Goal: Obtain resource: Download file/media

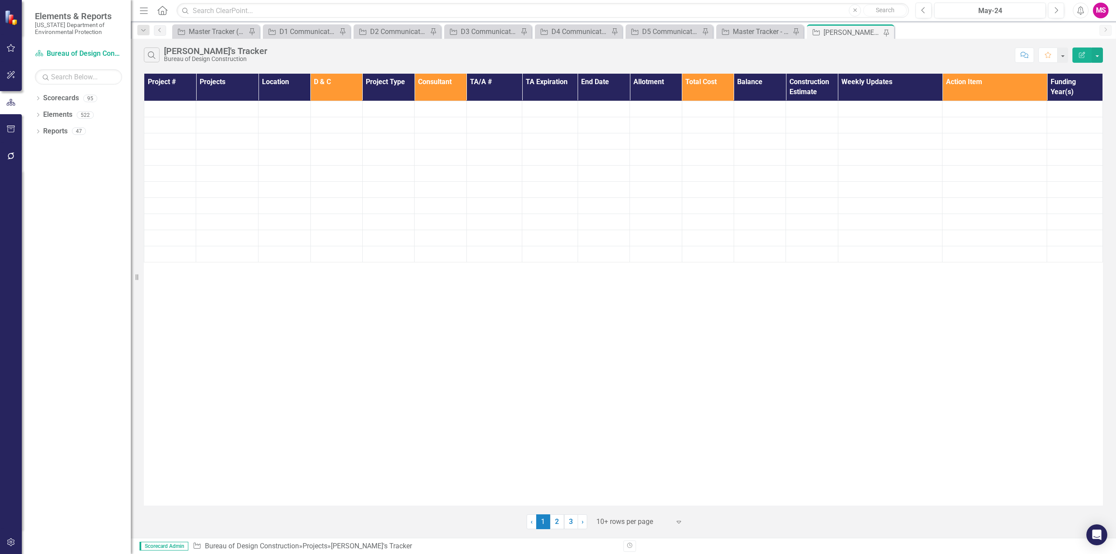
click at [142, 11] on icon "Menu" at bounding box center [143, 10] width 11 height 9
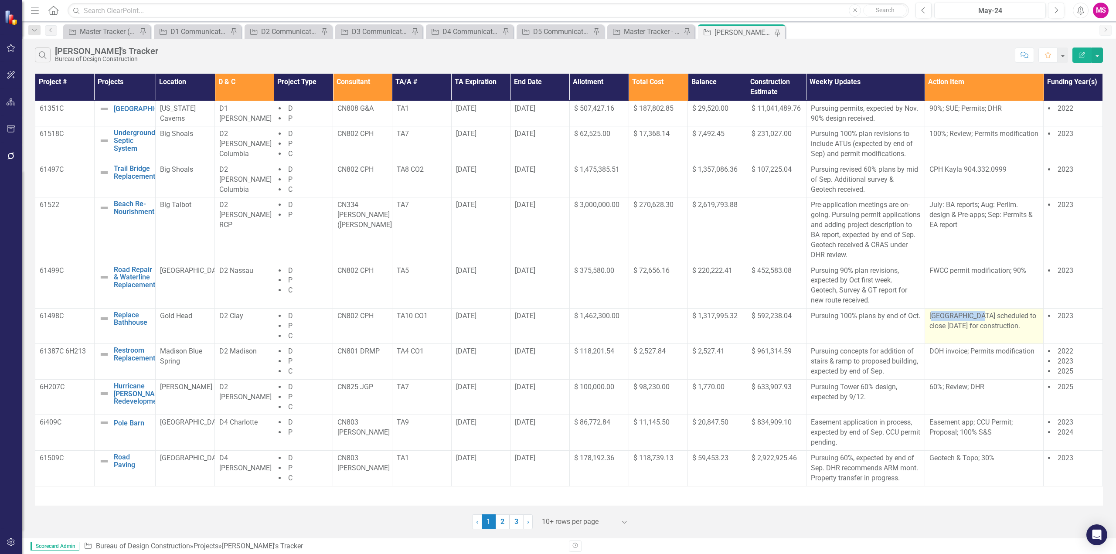
drag, startPoint x: 932, startPoint y: 314, endPoint x: 979, endPoint y: 319, distance: 46.9
click at [979, 319] on p "[GEOGRAPHIC_DATA] scheduled to close [DATE] for construction." at bounding box center [983, 321] width 109 height 20
click at [965, 331] on p "[GEOGRAPHIC_DATA] scheduled to close [DATE] for construction." at bounding box center [983, 321] width 109 height 20
drag, startPoint x: 929, startPoint y: 316, endPoint x: 979, endPoint y: 332, distance: 52.0
click at [979, 331] on p "[GEOGRAPHIC_DATA] scheduled to close [DATE] for construction." at bounding box center [983, 321] width 109 height 20
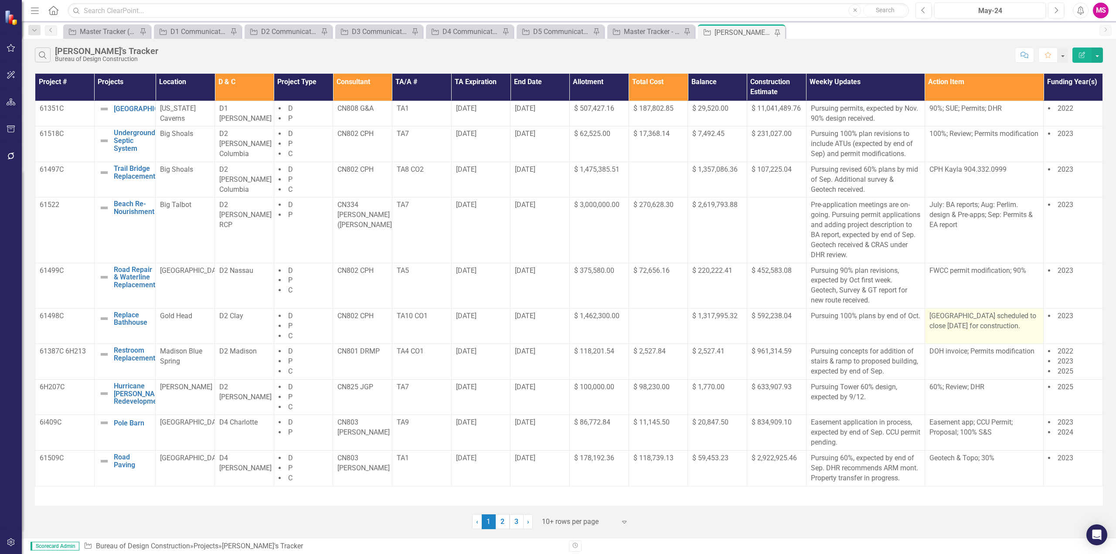
copy p "[GEOGRAPHIC_DATA] scheduled to close [DATE] for construction."
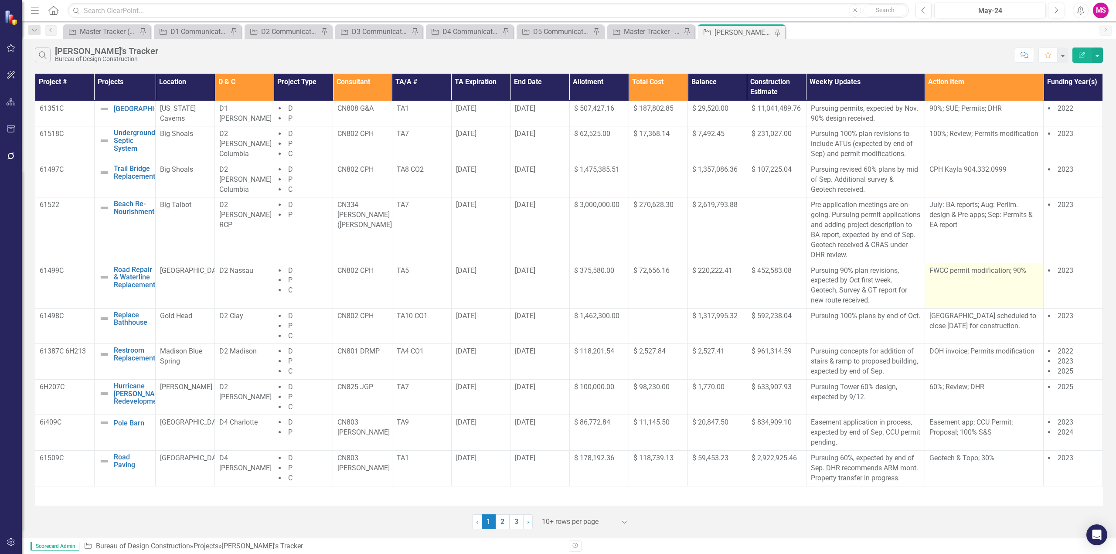
click at [1029, 296] on td "FWCC permit modification; 90%" at bounding box center [983, 285] width 119 height 45
click at [578, 521] on div at bounding box center [579, 522] width 74 height 12
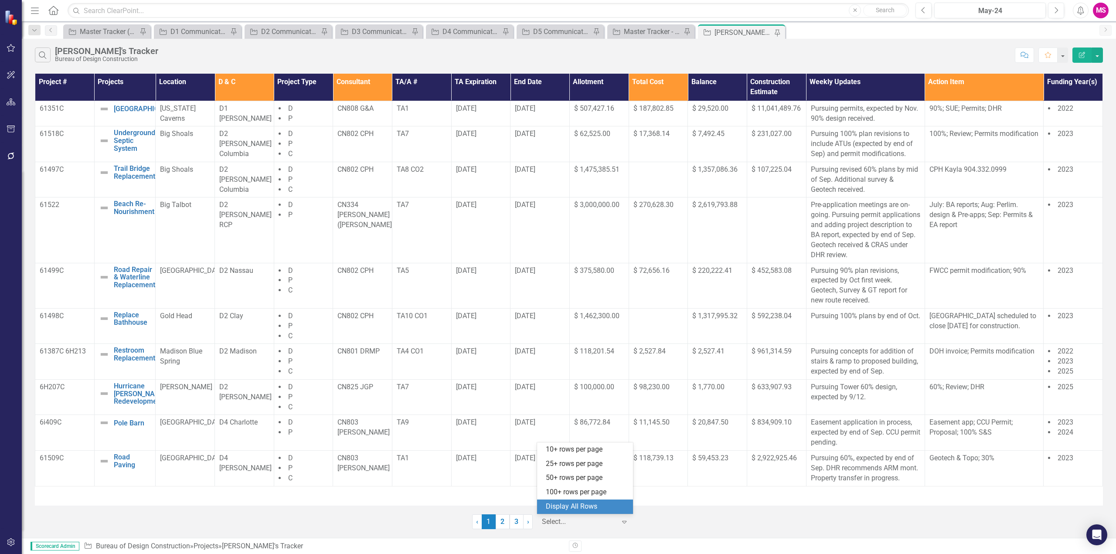
click at [568, 505] on div "Display All Rows" at bounding box center [587, 507] width 82 height 10
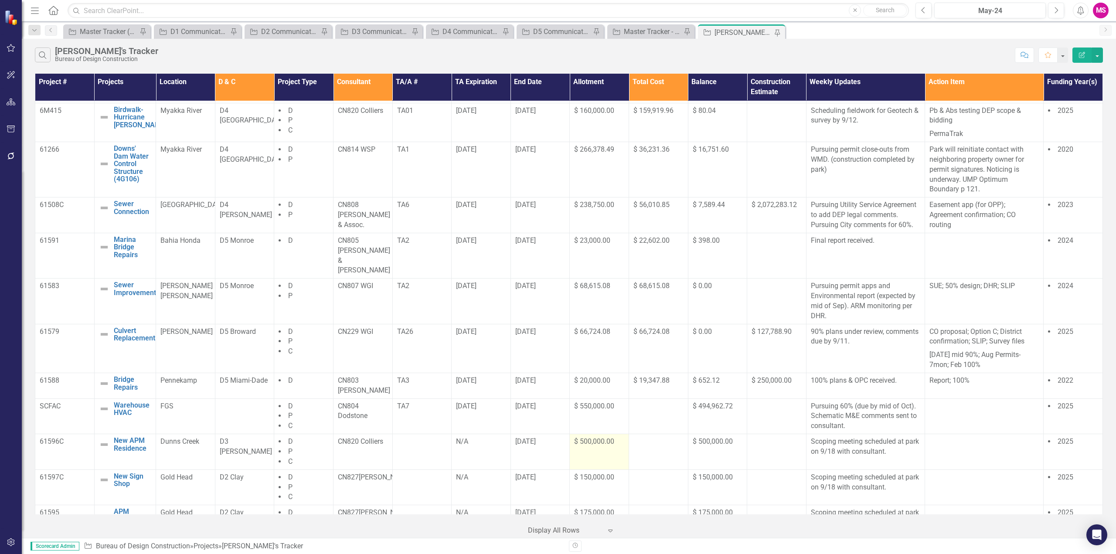
scroll to position [475, 0]
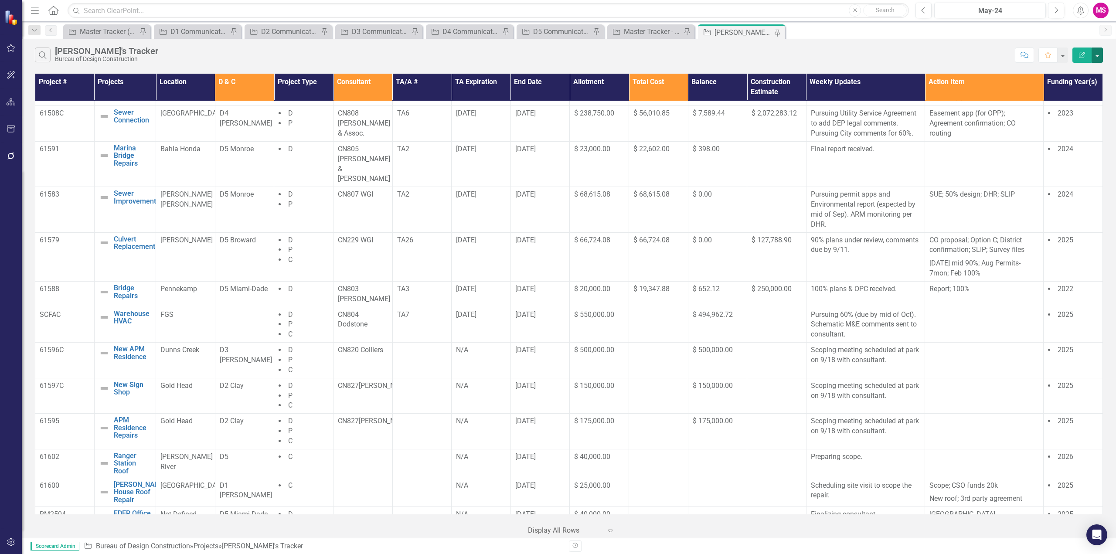
click at [1095, 49] on button "button" at bounding box center [1096, 55] width 11 height 15
click at [1067, 89] on link "PDF Export to PDF" at bounding box center [1067, 89] width 69 height 16
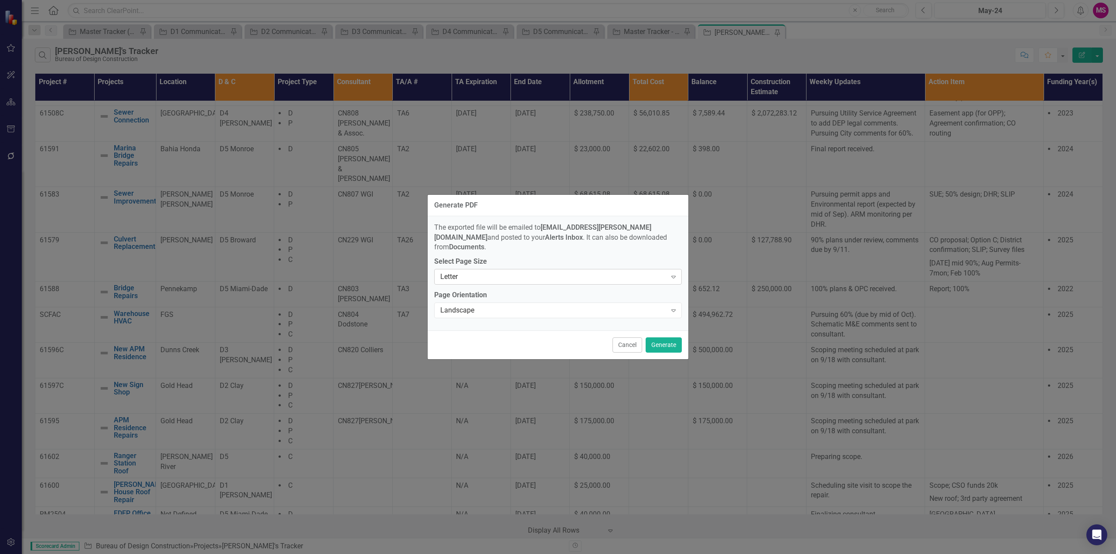
click at [460, 272] on div "Letter" at bounding box center [553, 277] width 226 height 10
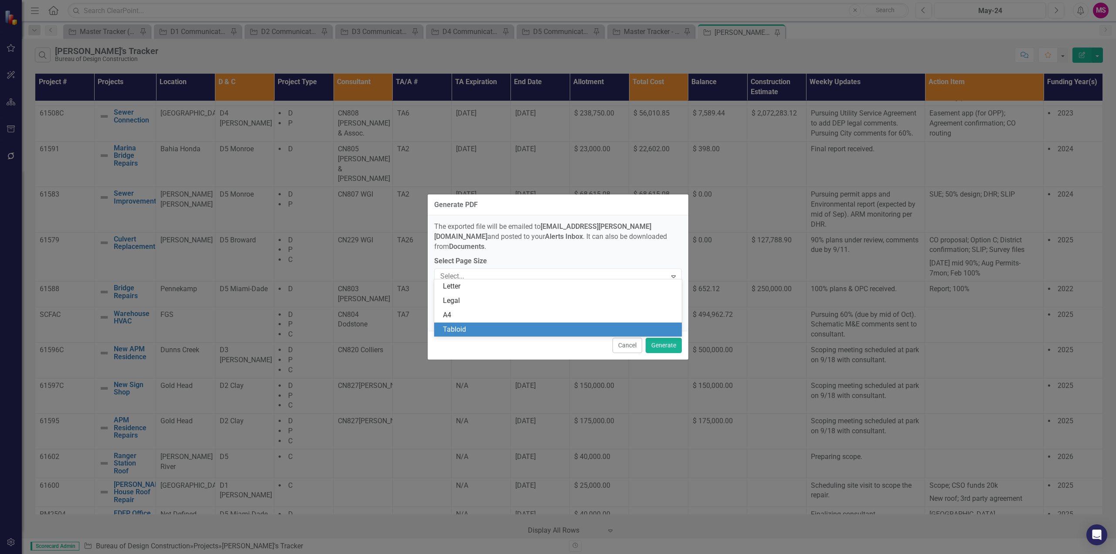
click at [458, 330] on div "Tabloid" at bounding box center [560, 330] width 234 height 10
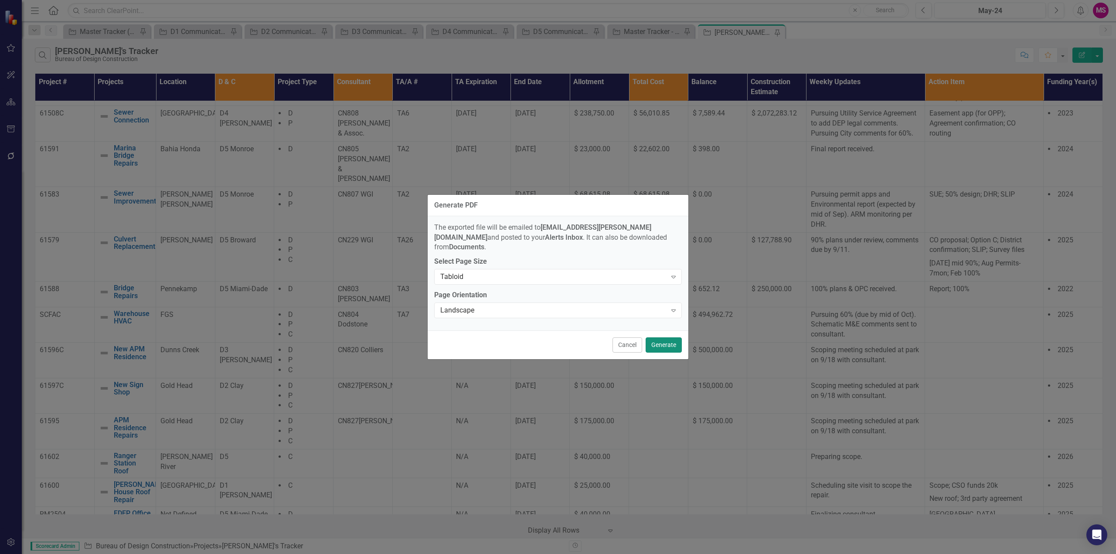
click at [658, 340] on button "Generate" at bounding box center [664, 344] width 36 height 15
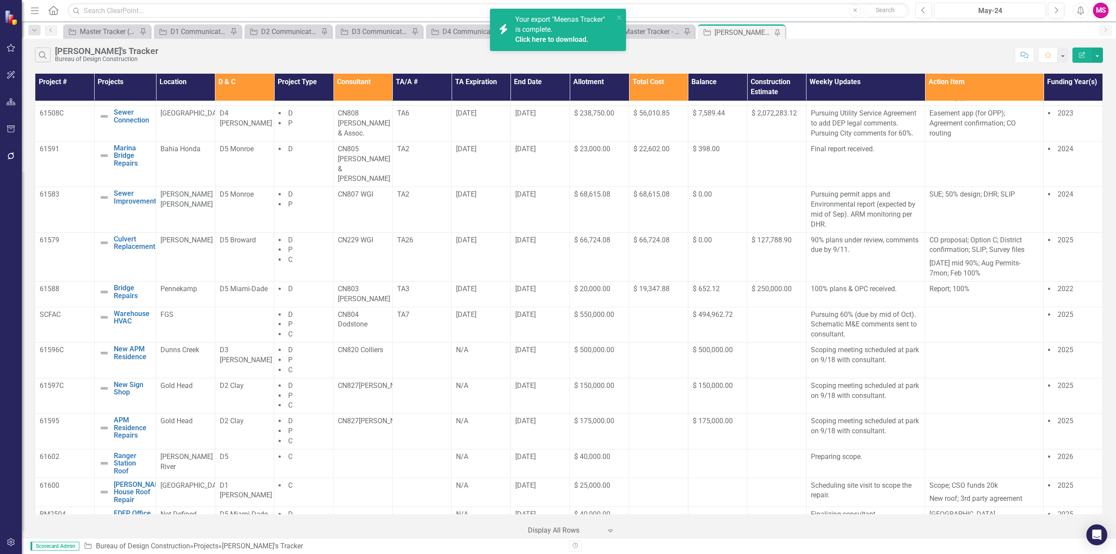
click at [566, 40] on link "Click here to download." at bounding box center [551, 39] width 73 height 8
